Goal: Navigation & Orientation: Find specific page/section

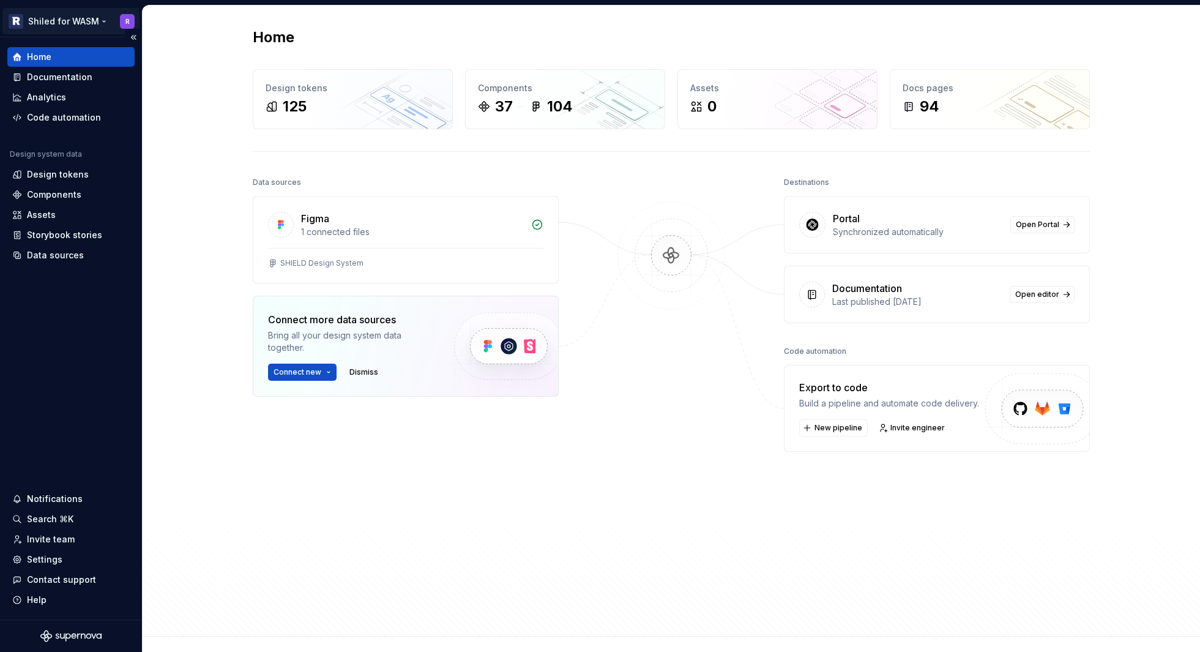
click at [81, 24] on html "Shiled for WASM R Home Documentation Analytics Code automation Design system da…" at bounding box center [600, 326] width 1200 height 652
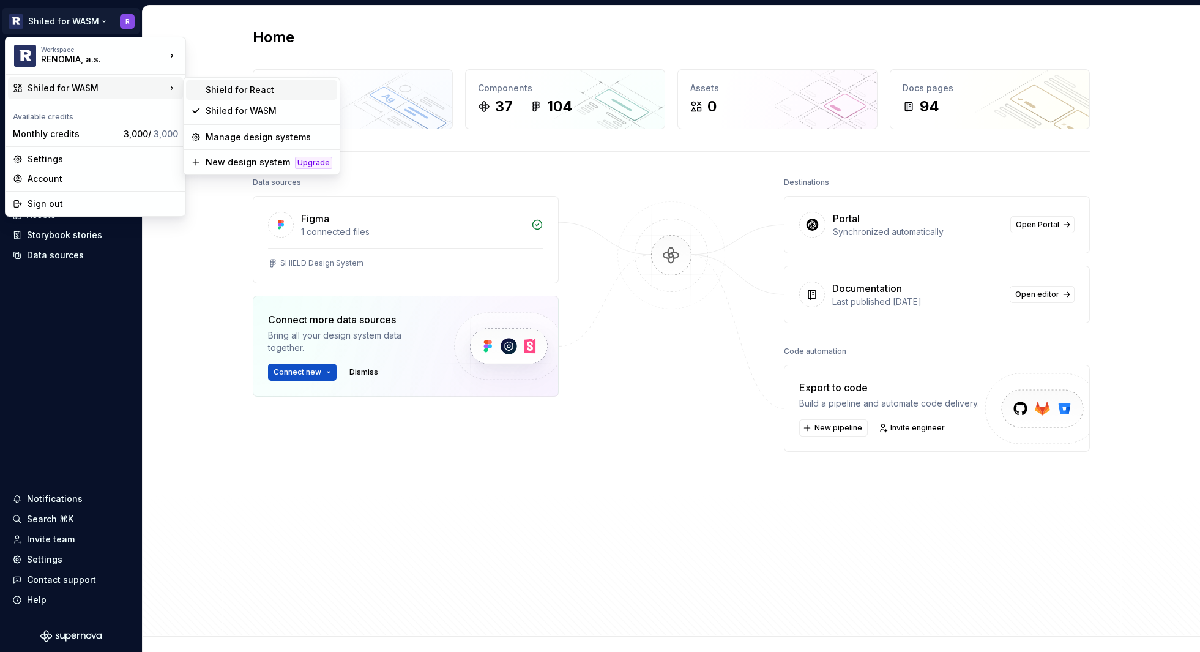
click at [273, 92] on div "Shield for React" at bounding box center [269, 90] width 127 height 12
